Goal: Transaction & Acquisition: Purchase product/service

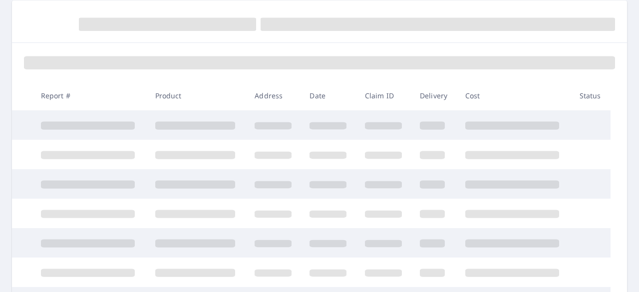
scroll to position [100, 0]
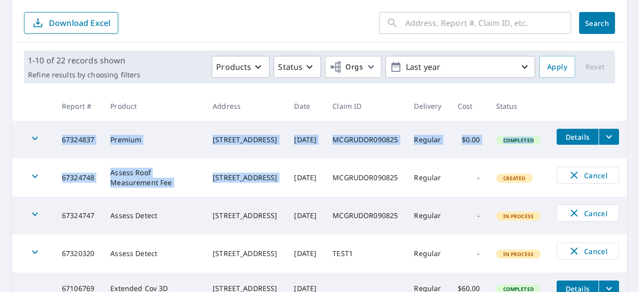
drag, startPoint x: 12, startPoint y: 159, endPoint x: 289, endPoint y: 171, distance: 277.2
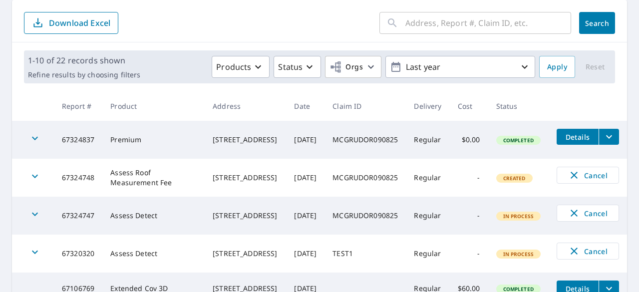
click at [16, 134] on td at bounding box center [33, 140] width 42 height 38
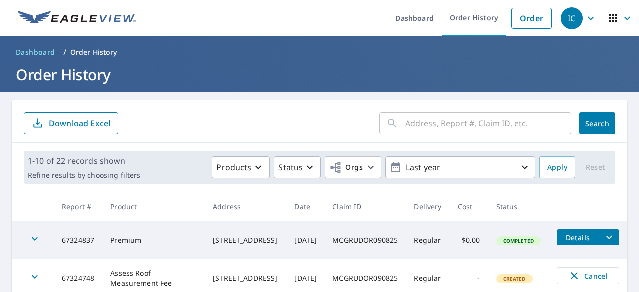
scroll to position [15, 0]
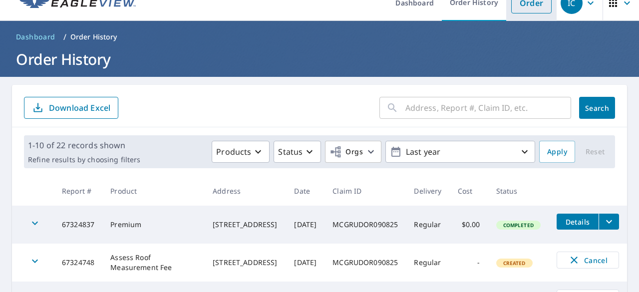
click at [529, 6] on link "Order" at bounding box center [531, 3] width 40 height 21
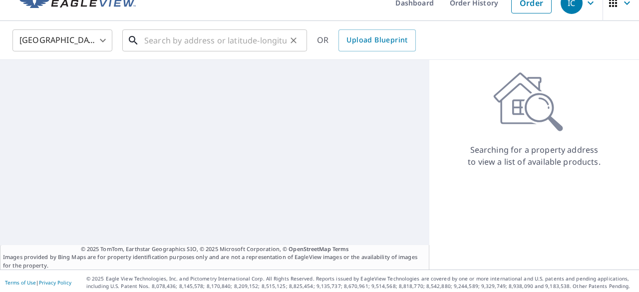
click at [238, 44] on input "text" at bounding box center [215, 40] width 142 height 28
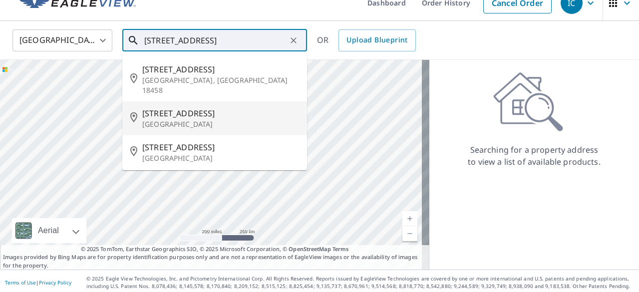
click at [207, 108] on span "[STREET_ADDRESS]" at bounding box center [220, 113] width 157 height 12
type input "[STREET_ADDRESS]"
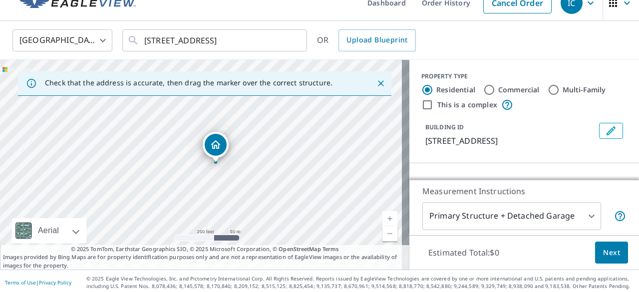
drag, startPoint x: 218, startPoint y: 174, endPoint x: 232, endPoint y: 173, distance: 14.0
click at [232, 173] on div "[STREET_ADDRESS]" at bounding box center [204, 165] width 409 height 210
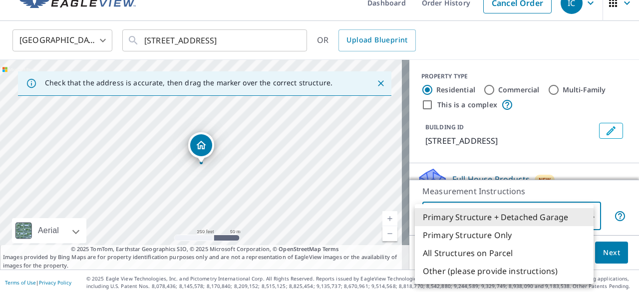
click at [569, 214] on body "IC IC Dashboard Order History Cancel Order IC [GEOGRAPHIC_DATA] [GEOGRAPHIC_DAT…" at bounding box center [319, 146] width 639 height 292
click at [526, 235] on li "Primary Structure Only" at bounding box center [504, 235] width 179 height 18
type input "2"
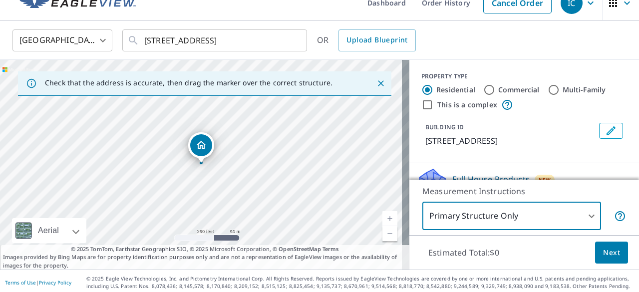
click at [609, 255] on span "Next" at bounding box center [611, 252] width 17 height 12
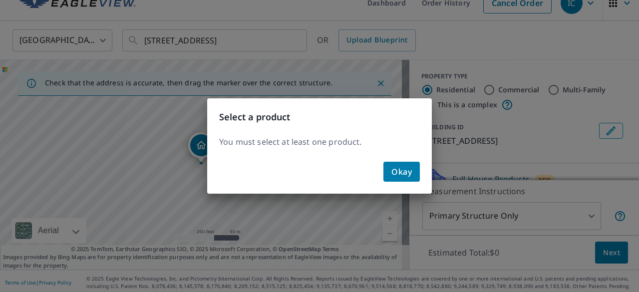
click at [401, 177] on span "Okay" at bounding box center [401, 172] width 20 height 14
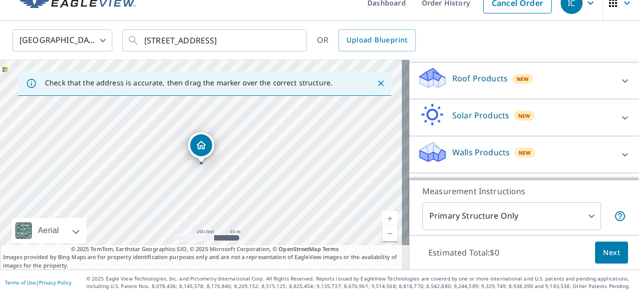
scroll to position [139, 0]
click at [619, 79] on icon at bounding box center [625, 80] width 12 height 12
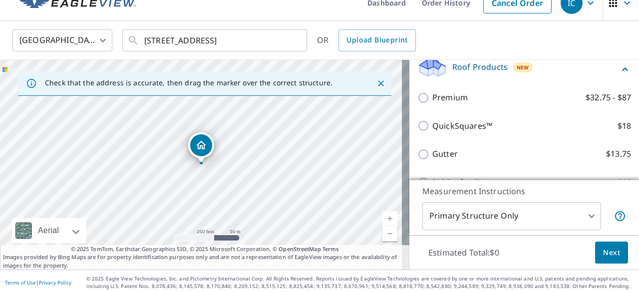
scroll to position [149, 0]
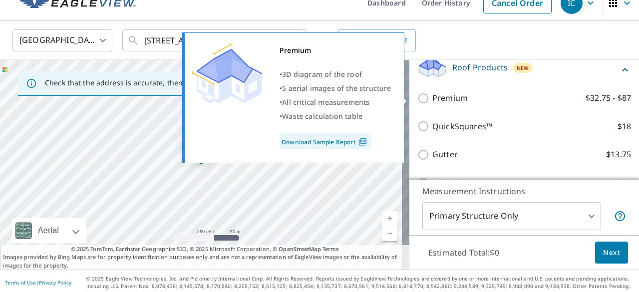
click at [445, 97] on p "Premium" at bounding box center [449, 98] width 35 height 12
click at [432, 97] on input "Premium $32.75 - $87" at bounding box center [424, 98] width 15 height 12
checkbox input "true"
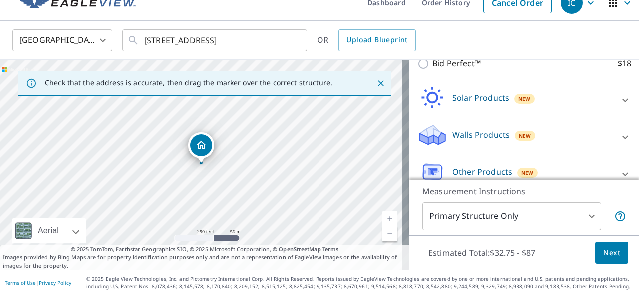
scroll to position [313, 0]
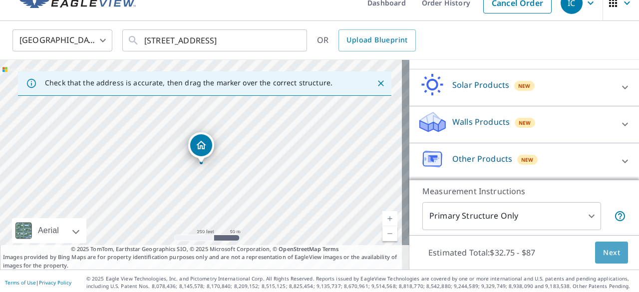
click at [595, 246] on button "Next" at bounding box center [611, 252] width 33 height 22
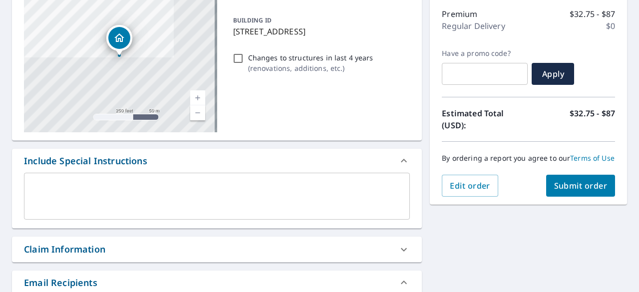
scroll to position [124, 0]
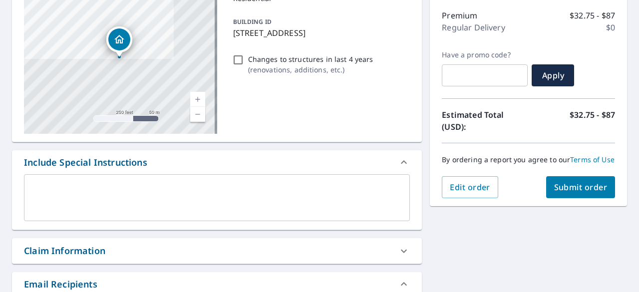
click at [567, 193] on span "Submit order" at bounding box center [580, 187] width 53 height 11
checkbox input "true"
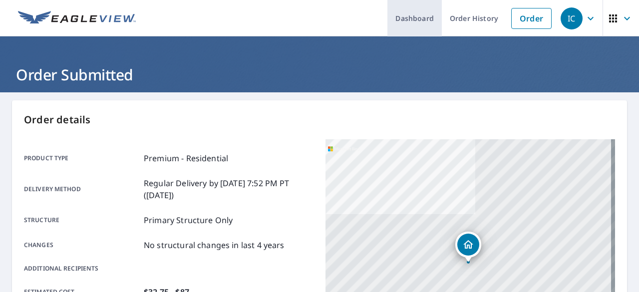
click at [404, 16] on link "Dashboard" at bounding box center [414, 18] width 54 height 36
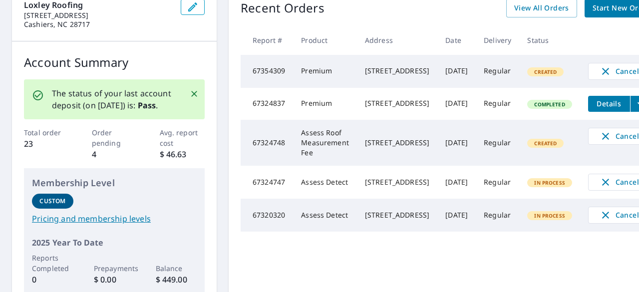
scroll to position [114, 0]
